Goal: Transaction & Acquisition: Subscribe to service/newsletter

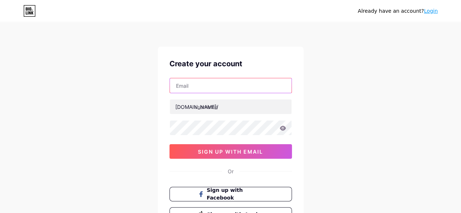
click at [220, 88] on input "text" at bounding box center [231, 85] width 122 height 15
type input "[EMAIL_ADDRESS][DOMAIN_NAME]"
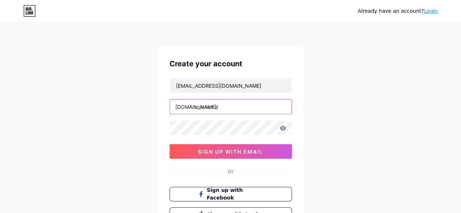
click at [248, 107] on input "text" at bounding box center [231, 107] width 122 height 15
type input "ahhh"
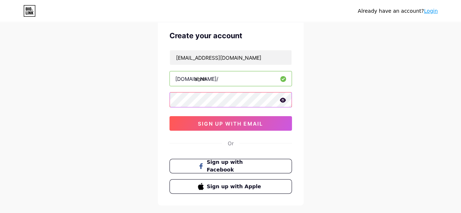
scroll to position [32, 0]
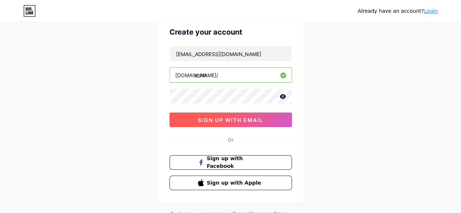
click at [216, 119] on span "sign up with email" at bounding box center [230, 120] width 65 height 6
click at [243, 120] on span "sign up with email" at bounding box center [230, 120] width 65 height 6
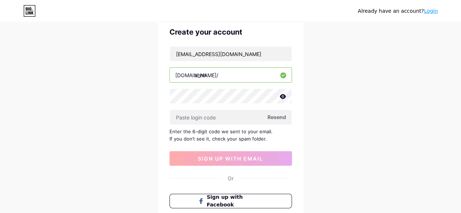
click at [259, 61] on div "[EMAIL_ADDRESS][DOMAIN_NAME]" at bounding box center [231, 53] width 123 height 15
click at [263, 57] on input "[EMAIL_ADDRESS][DOMAIN_NAME]" at bounding box center [231, 54] width 122 height 15
type input "D"
type input "[EMAIL_ADDRESS][DOMAIN_NAME]"
click at [248, 116] on input "text" at bounding box center [231, 117] width 122 height 15
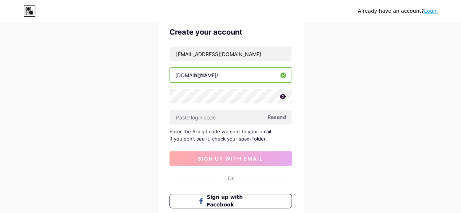
click at [284, 95] on icon at bounding box center [283, 96] width 6 height 5
click at [244, 113] on input "text" at bounding box center [231, 117] width 122 height 15
drag, startPoint x: 260, startPoint y: 159, endPoint x: 283, endPoint y: 114, distance: 49.7
click at [276, 135] on div "[EMAIL_ADDRESS][DOMAIN_NAME] [DOMAIN_NAME]/ ahhh Resend Enter the 6-digit code …" at bounding box center [231, 106] width 123 height 120
drag, startPoint x: 282, startPoint y: 108, endPoint x: 280, endPoint y: 114, distance: 6.2
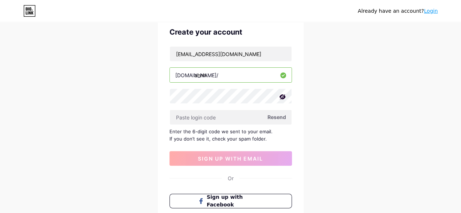
click at [280, 113] on div "[EMAIL_ADDRESS][DOMAIN_NAME] [DOMAIN_NAME]/ ahhh Resend Enter the 6-digit code …" at bounding box center [231, 106] width 123 height 120
click at [280, 115] on span "Resend" at bounding box center [277, 117] width 19 height 8
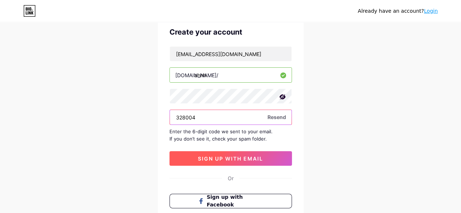
type input "328004"
click at [252, 157] on span "sign up with email" at bounding box center [230, 159] width 65 height 6
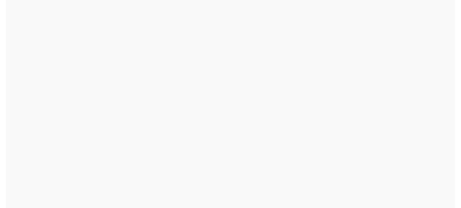
scroll to position [0, 0]
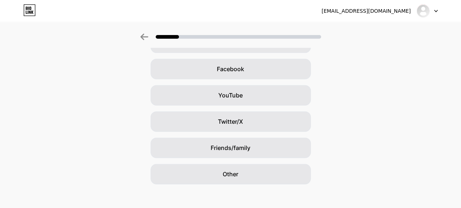
scroll to position [106, 0]
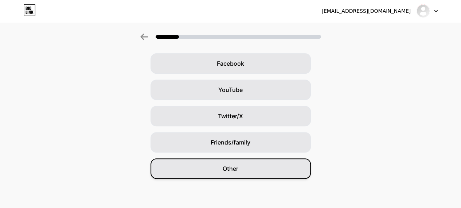
click at [266, 166] on div "Other" at bounding box center [231, 168] width 160 height 20
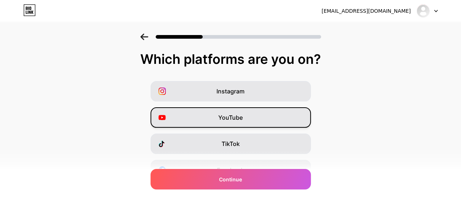
click at [273, 125] on div "YouTube" at bounding box center [231, 117] width 160 height 20
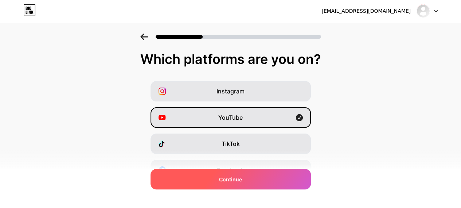
click at [290, 174] on div "Continue" at bounding box center [231, 179] width 160 height 20
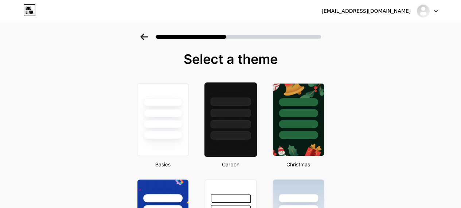
click at [229, 130] on div at bounding box center [230, 110] width 53 height 57
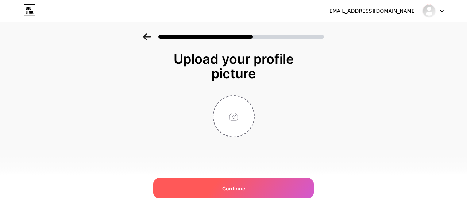
click at [240, 179] on div "Continue" at bounding box center [233, 188] width 160 height 20
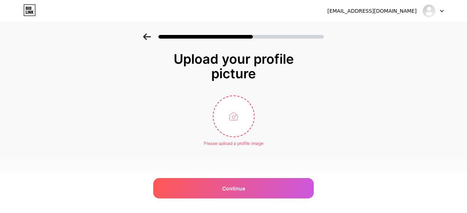
click at [239, 138] on div "Please upload a profile image" at bounding box center [233, 141] width 60 height 9
click at [235, 123] on input "file" at bounding box center [233, 116] width 40 height 40
type input "C:\fakepath\images (3).jpg"
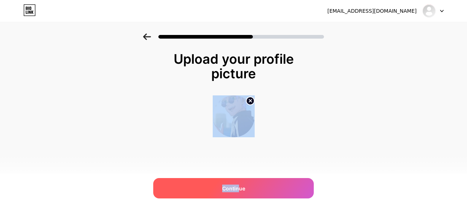
click at [237, 180] on div "[EMAIL_ADDRESS][DOMAIN_NAME] Logout Link Copied Upload your profile picture Con…" at bounding box center [233, 106] width 467 height 213
click at [237, 185] on span "Continue" at bounding box center [233, 189] width 23 height 8
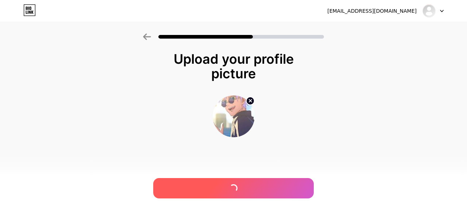
click at [427, 26] on div at bounding box center [233, 35] width 467 height 26
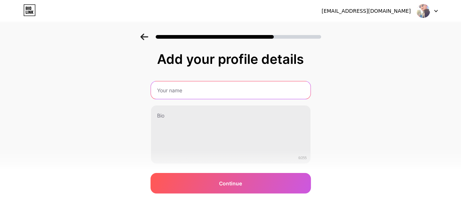
click at [275, 86] on input "text" at bounding box center [231, 90] width 160 height 18
type input "JKJMKSJM"
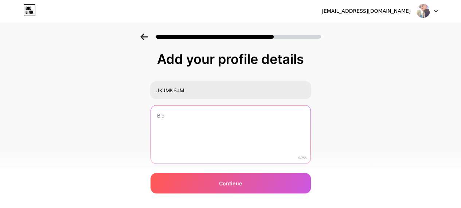
click at [222, 140] on textarea at bounding box center [231, 134] width 160 height 59
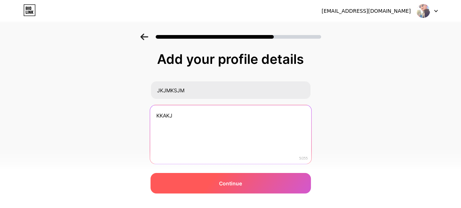
type textarea "KKAKJ"
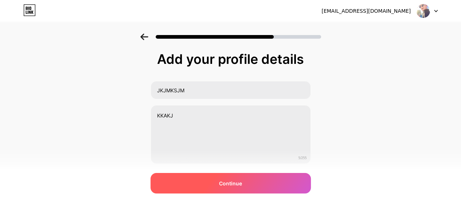
click at [249, 185] on div "Continue" at bounding box center [231, 183] width 160 height 20
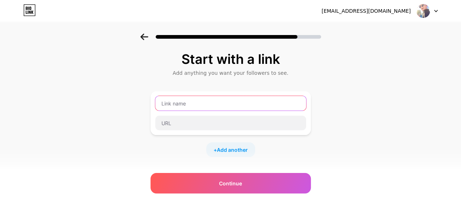
click at [274, 107] on input "text" at bounding box center [230, 103] width 151 height 15
type input "."
click at [206, 104] on input "www.[URL][DOMAIN_NAME]" at bounding box center [230, 103] width 151 height 15
click at [212, 104] on input "www.[URL][DOMAIN_NAME]" at bounding box center [230, 103] width 151 height 15
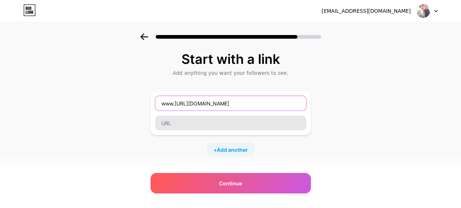
type input "www.[URL][DOMAIN_NAME]"
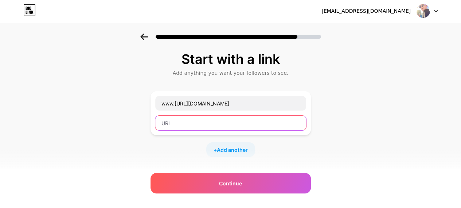
click at [238, 120] on input "text" at bounding box center [230, 123] width 151 height 15
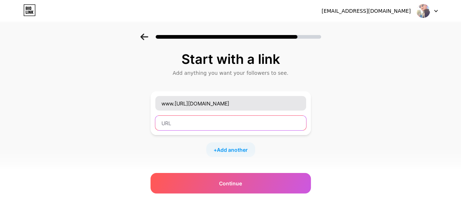
paste input "(Now) can I get the mic a little higher? Gimme your desire Watch me set your wo…"
type input "(Now) can I get the mic a little higher? Gimme your desire Watch me set your wo…"
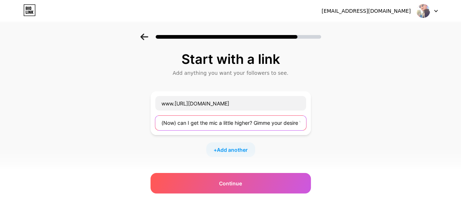
drag, startPoint x: 305, startPoint y: 123, endPoint x: 124, endPoint y: 146, distance: 182.0
click at [124, 146] on div "Start with a link Add anything you want your followers to see. www.[URL][DOMAIN…" at bounding box center [230, 162] width 461 height 256
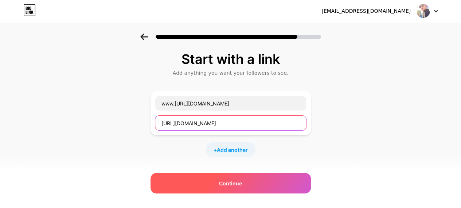
type input "[URL][DOMAIN_NAME]"
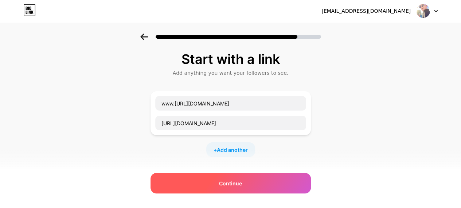
click at [271, 185] on div "Continue" at bounding box center [231, 183] width 160 height 20
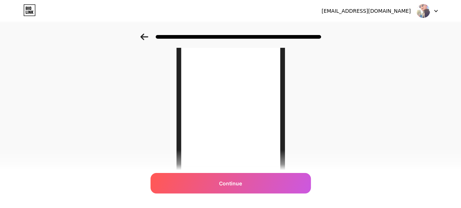
scroll to position [91, 0]
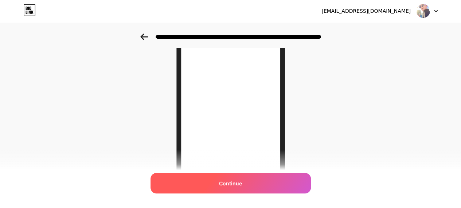
click at [272, 177] on div "Continue" at bounding box center [231, 183] width 160 height 20
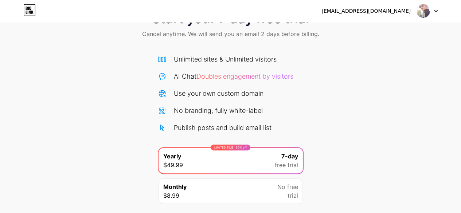
scroll to position [80, 0]
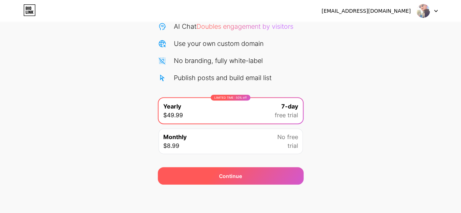
click at [283, 177] on div "Continue" at bounding box center [231, 176] width 146 height 18
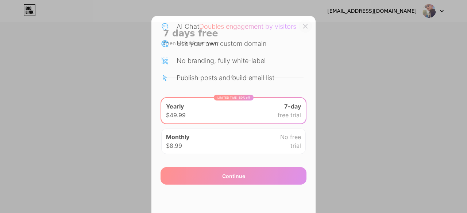
click at [299, 23] on div at bounding box center [305, 26] width 13 height 13
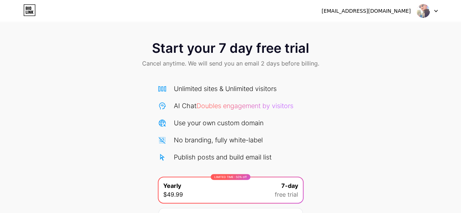
scroll to position [80, 0]
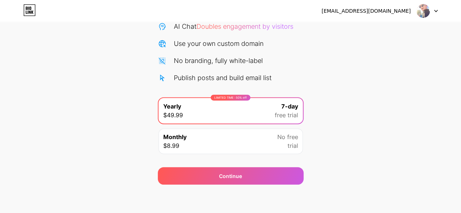
click at [245, 139] on div "Monthly $8.99 No free trial" at bounding box center [231, 142] width 144 height 26
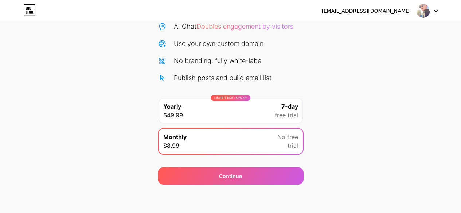
click at [243, 119] on div "LIMITED TIME : 50% off Yearly $49.99 7-day free trial" at bounding box center [231, 111] width 144 height 26
